Goal: Task Accomplishment & Management: Use online tool/utility

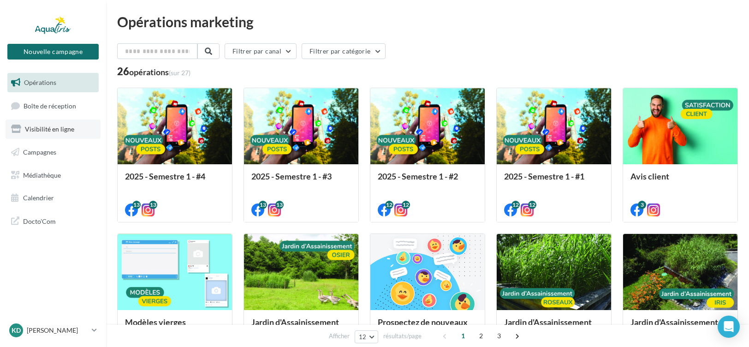
click at [52, 131] on span "Visibilité en ligne" at bounding box center [49, 129] width 49 height 8
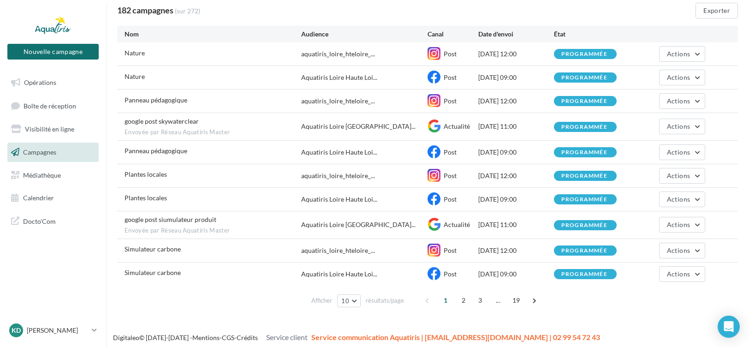
scroll to position [80, 0]
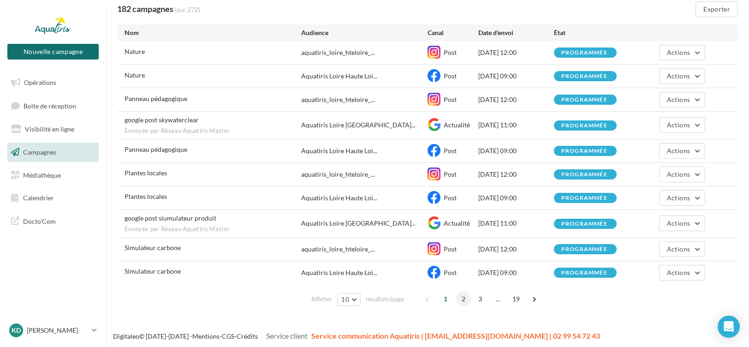
click at [463, 296] on span "2" at bounding box center [463, 298] width 15 height 15
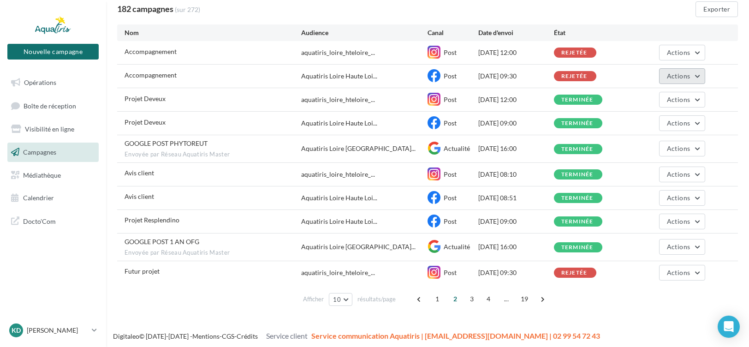
click at [700, 77] on button "Actions" at bounding box center [682, 76] width 46 height 16
click at [647, 121] on button "Dupliquer" at bounding box center [658, 122] width 95 height 24
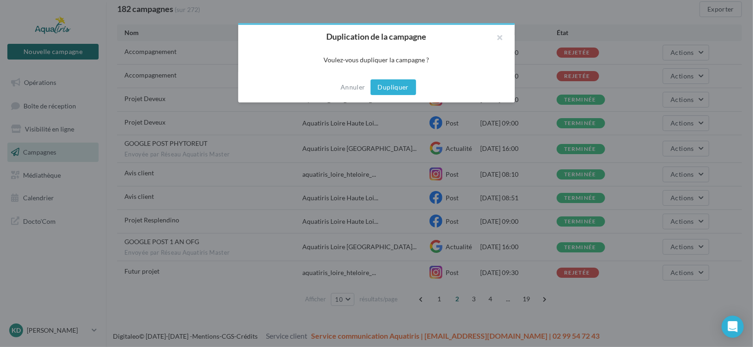
click at [403, 90] on button "Dupliquer" at bounding box center [394, 87] width 46 height 16
